Goal: Use online tool/utility: Utilize a website feature to perform a specific function

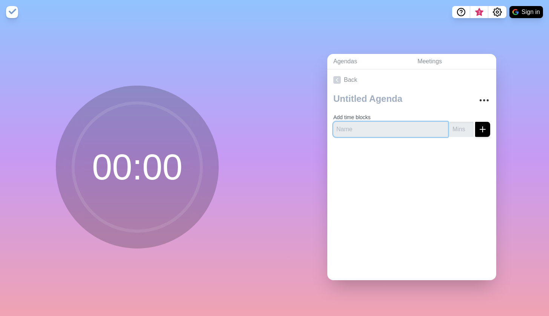
click at [361, 126] on input "text" at bounding box center [390, 129] width 115 height 15
type input "S"
type input "c"
type input "Creative Service Planning"
click at [458, 125] on input "number" at bounding box center [462, 129] width 24 height 15
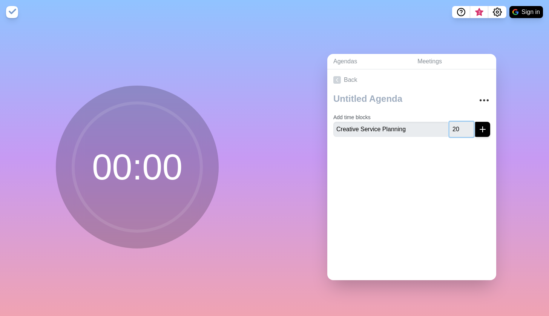
type input "2"
type input "18"
click at [484, 130] on icon "submit" at bounding box center [482, 129] width 9 height 9
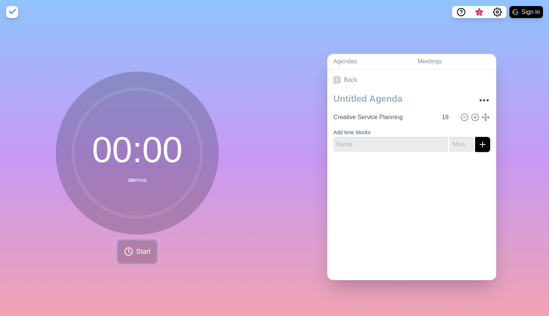
click at [121, 257] on button "Start" at bounding box center [137, 252] width 38 height 22
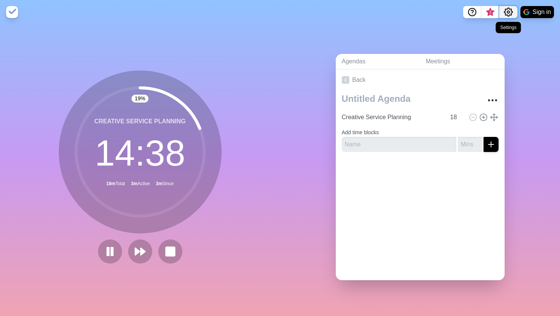
click at [512, 10] on icon "Settings" at bounding box center [508, 12] width 9 height 9
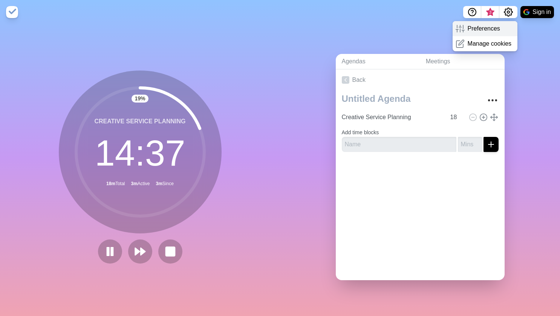
click at [501, 31] on div "Preferences" at bounding box center [485, 28] width 65 height 15
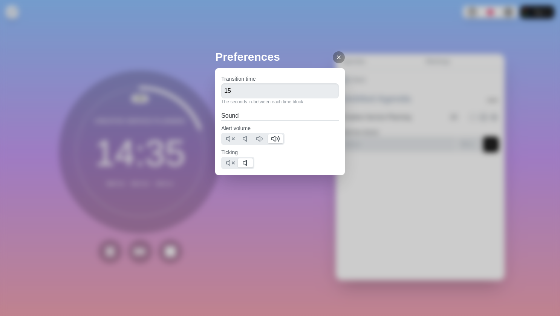
click at [338, 57] on line at bounding box center [339, 57] width 3 height 3
